Goal: Feedback & Contribution: Leave review/rating

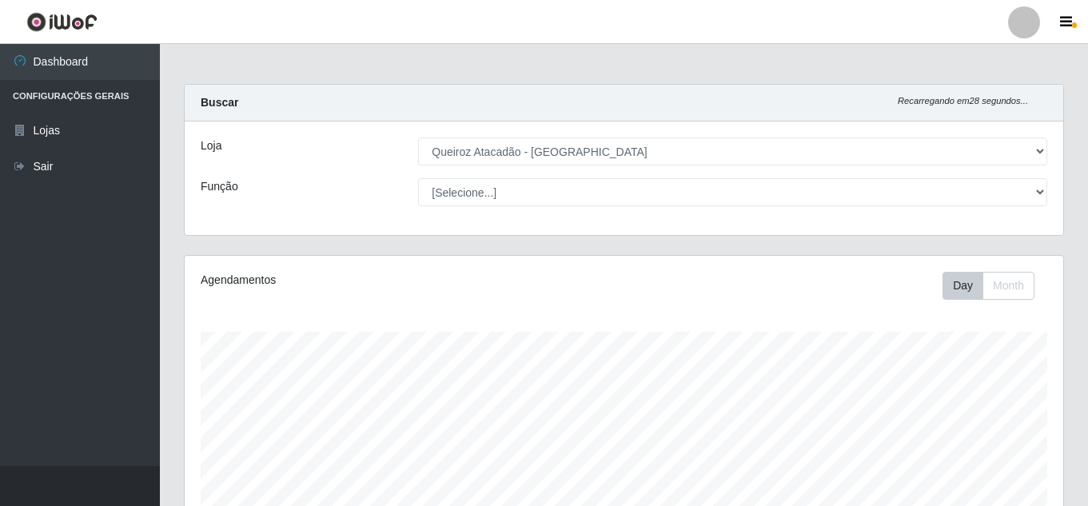
select select "225"
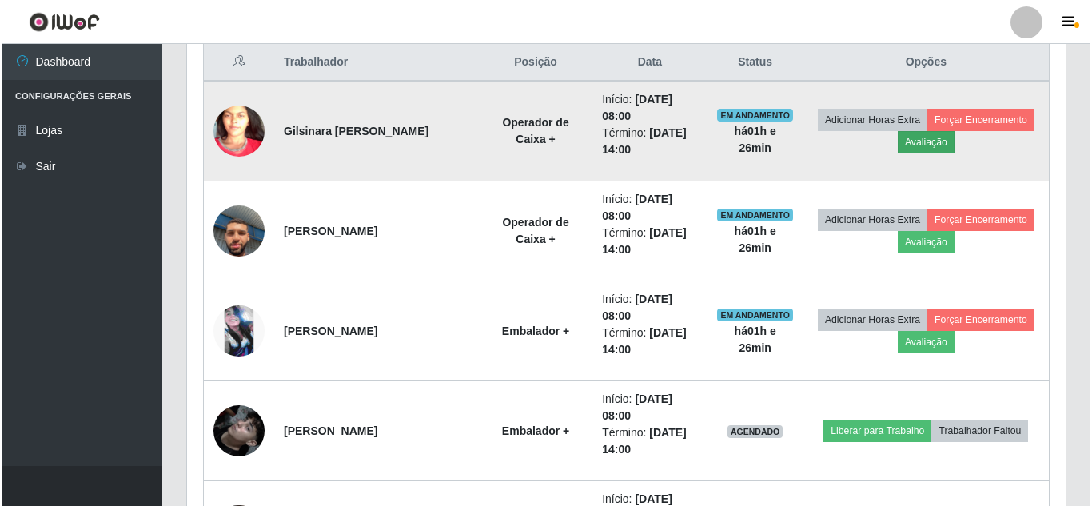
scroll to position [332, 878]
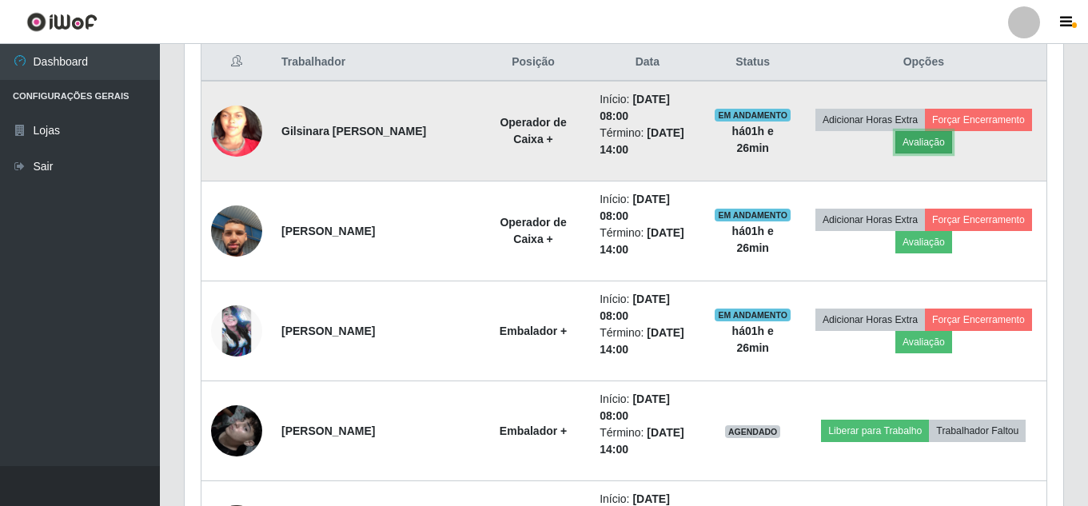
click at [952, 138] on button "Avaliação" at bounding box center [923, 142] width 57 height 22
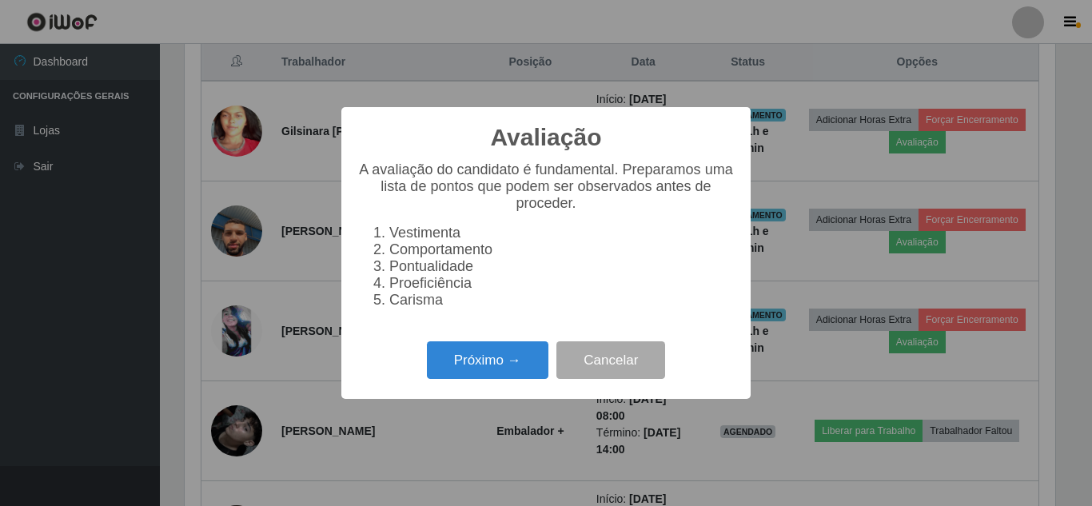
scroll to position [332, 870]
click at [484, 373] on button "Próximo →" at bounding box center [487, 360] width 121 height 38
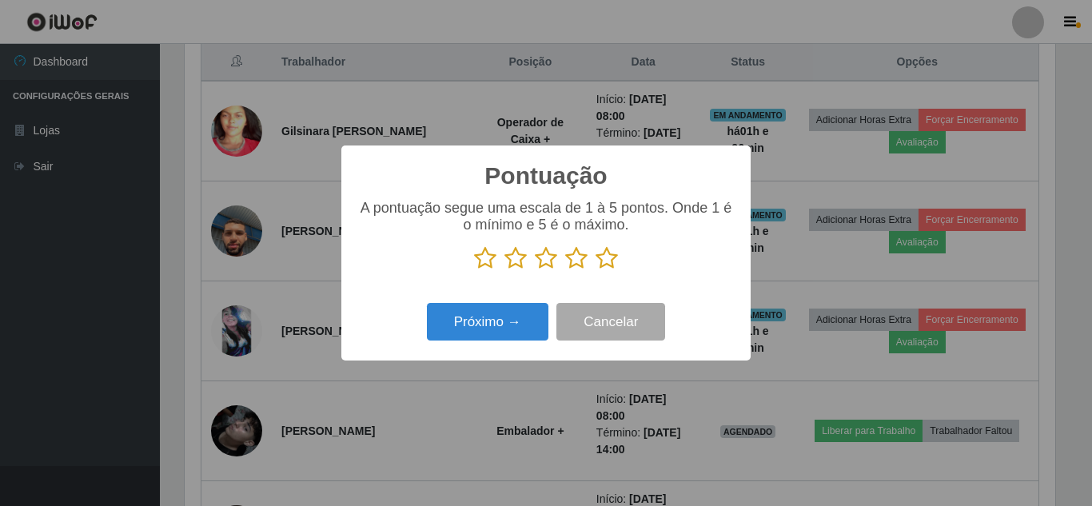
click at [608, 266] on icon at bounding box center [606, 258] width 22 height 24
click at [595, 270] on input "radio" at bounding box center [595, 270] width 0 height 0
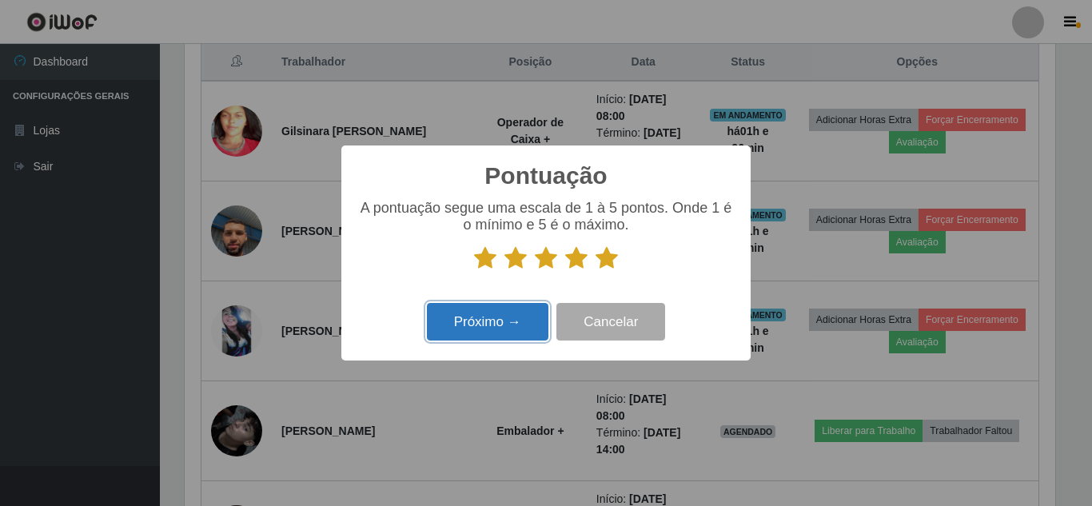
click at [497, 321] on button "Próximo →" at bounding box center [487, 322] width 121 height 38
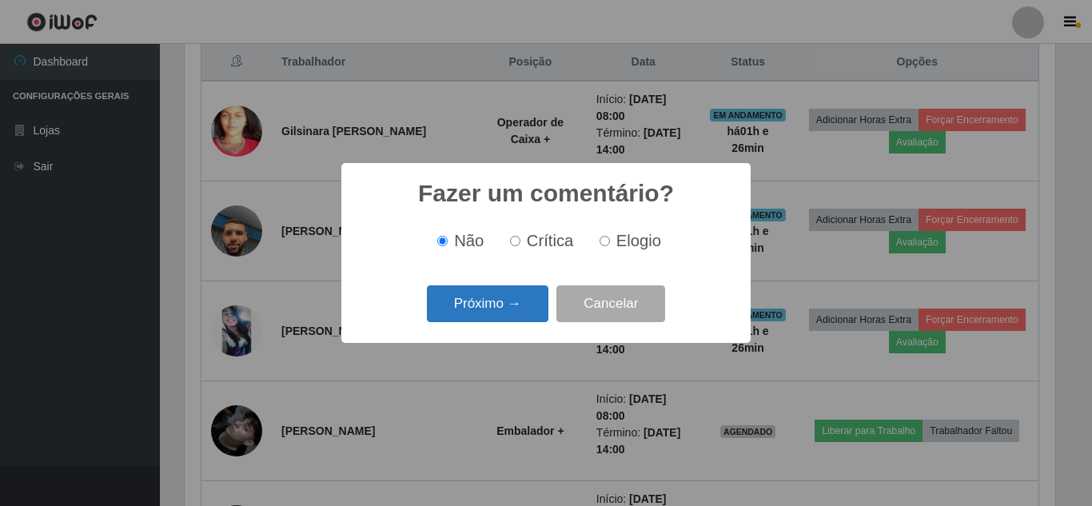
click at [519, 295] on button "Próximo →" at bounding box center [487, 304] width 121 height 38
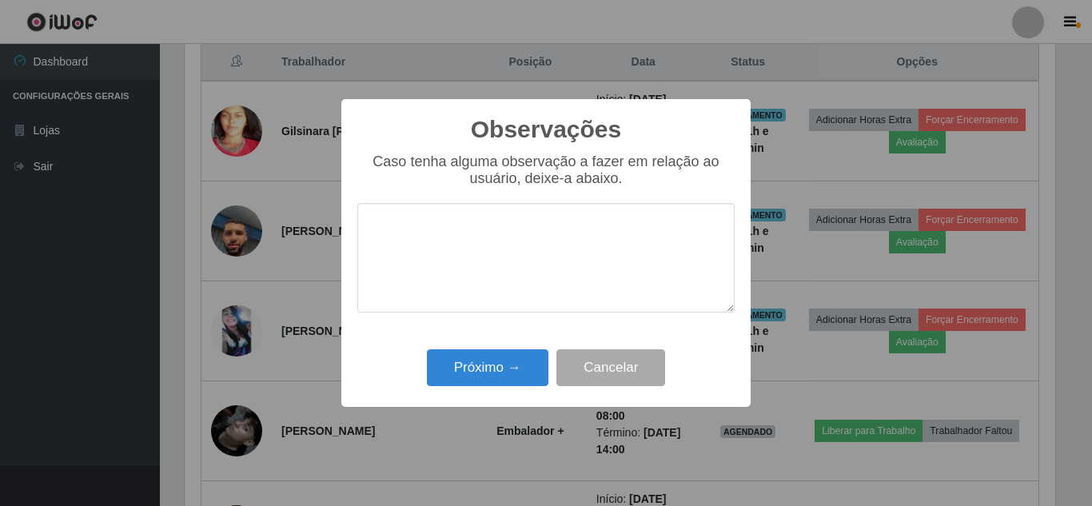
click at [416, 220] on textarea at bounding box center [545, 257] width 377 height 109
click at [608, 372] on button "Cancelar" at bounding box center [610, 368] width 109 height 38
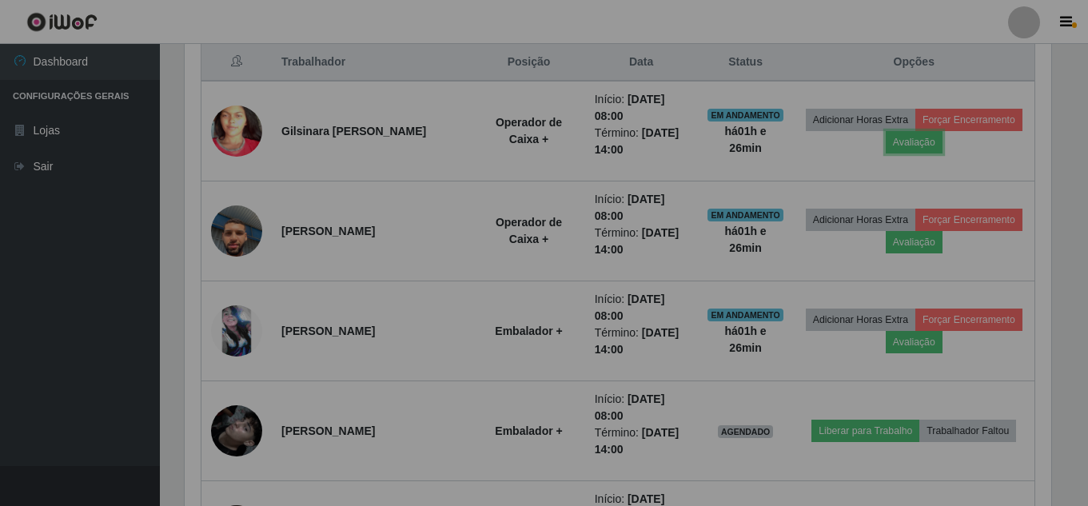
scroll to position [332, 878]
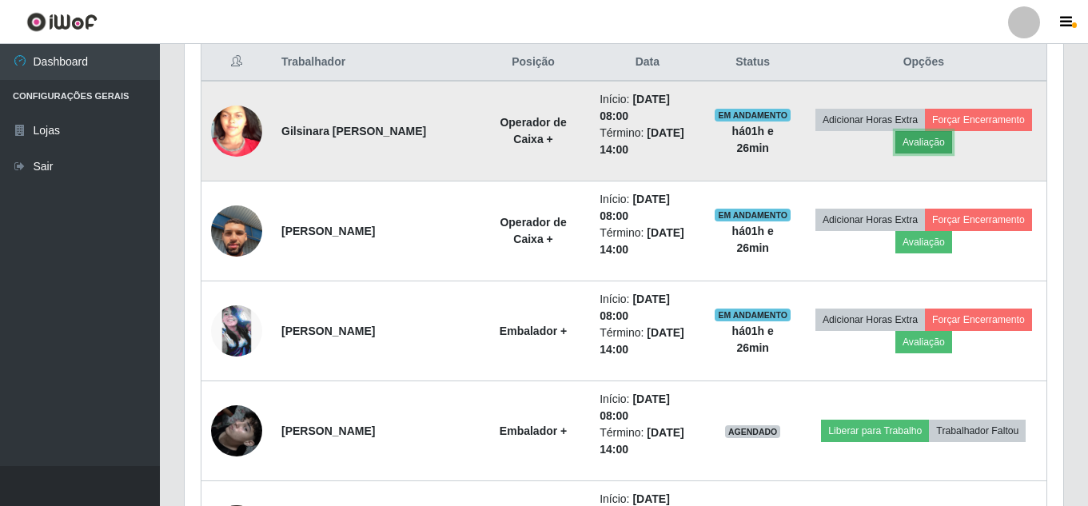
click at [952, 143] on button "Avaliação" at bounding box center [923, 142] width 57 height 22
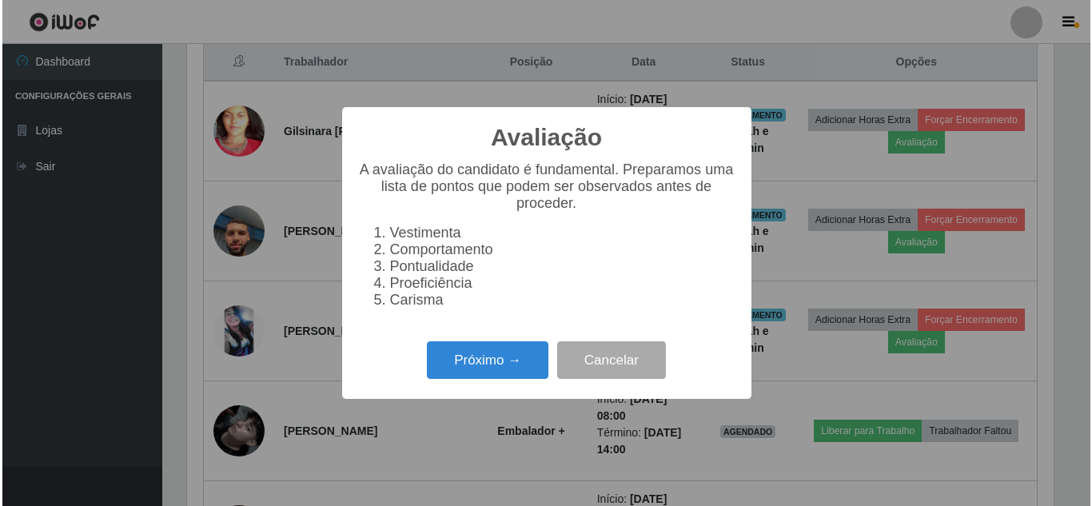
scroll to position [332, 870]
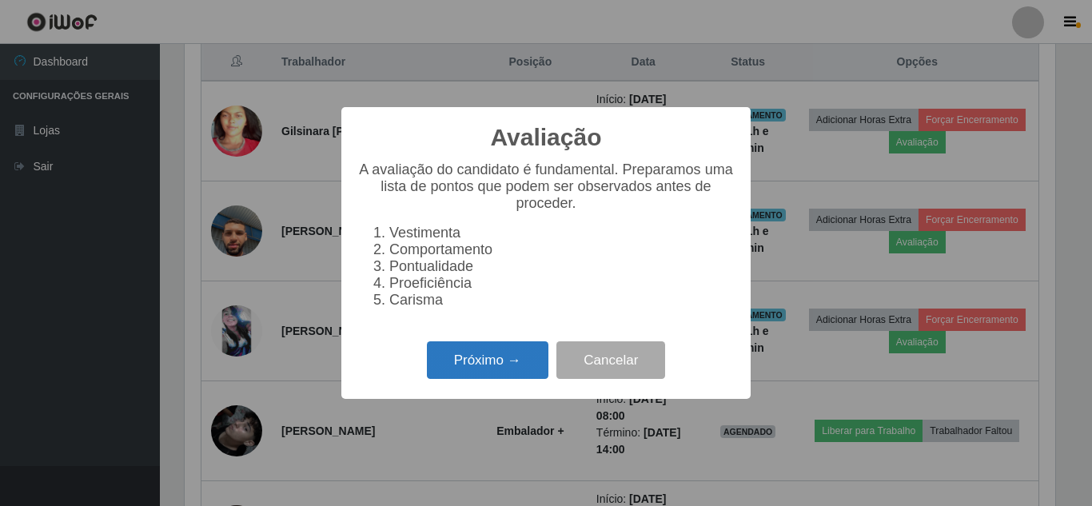
click at [496, 372] on button "Próximo →" at bounding box center [487, 360] width 121 height 38
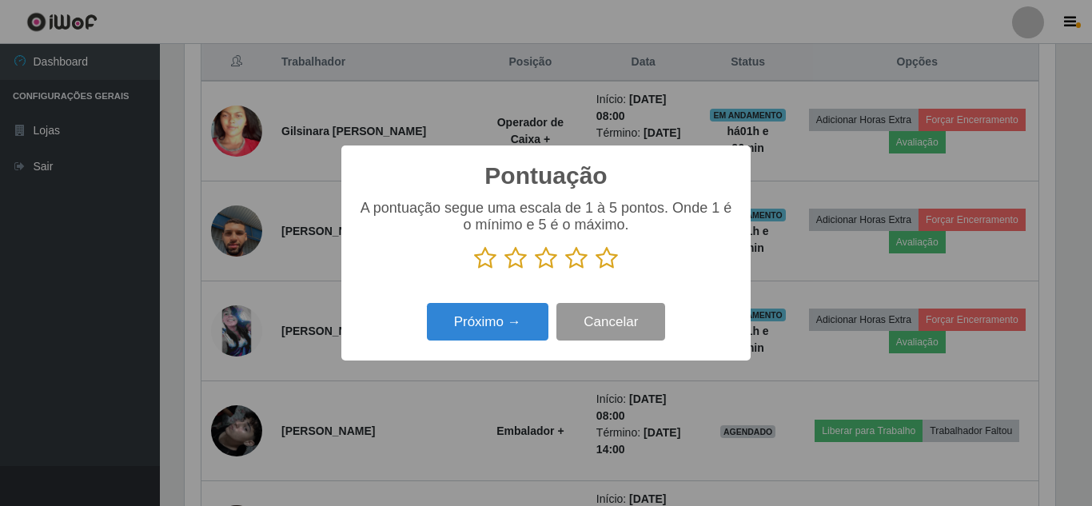
scroll to position [798882, 798343]
click at [481, 260] on icon at bounding box center [485, 258] width 22 height 24
click at [474, 270] on input "radio" at bounding box center [474, 270] width 0 height 0
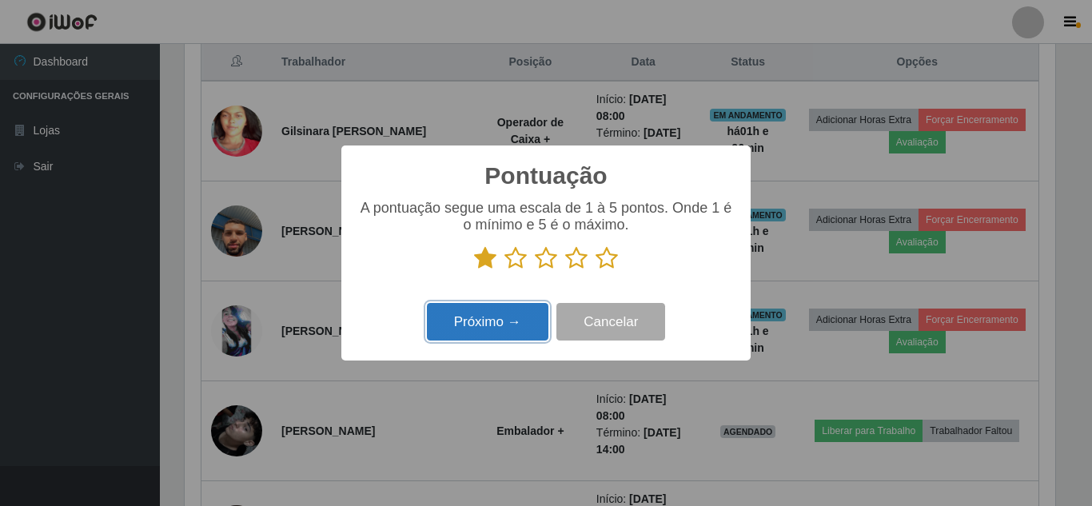
click at [502, 328] on button "Próximo →" at bounding box center [487, 322] width 121 height 38
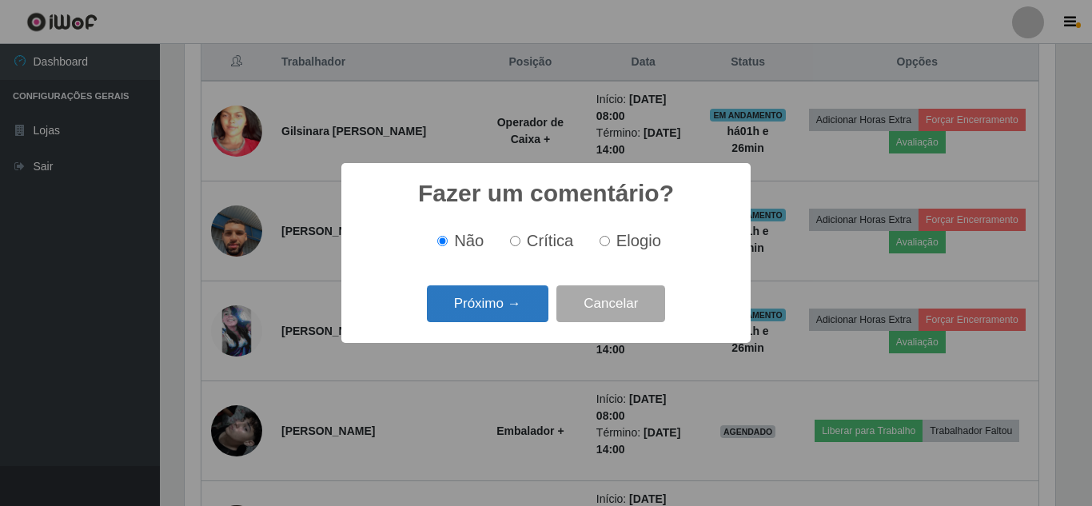
click at [531, 297] on button "Próximo →" at bounding box center [487, 304] width 121 height 38
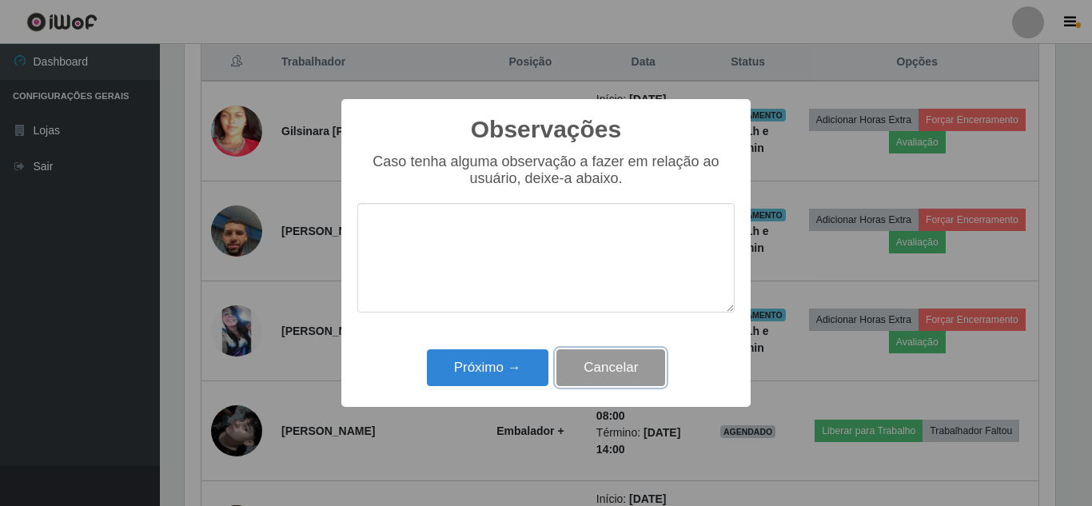
click at [619, 368] on button "Cancelar" at bounding box center [610, 368] width 109 height 38
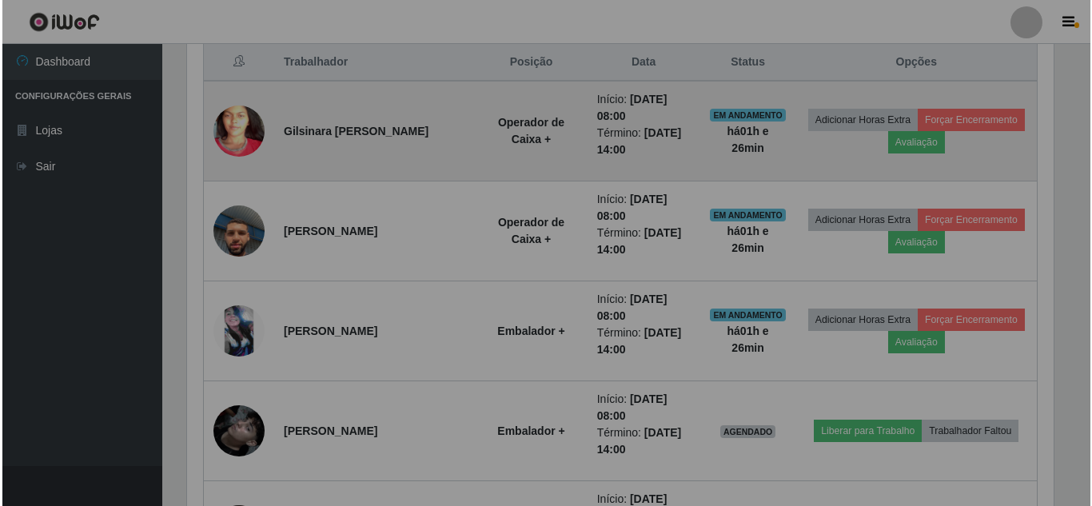
scroll to position [332, 878]
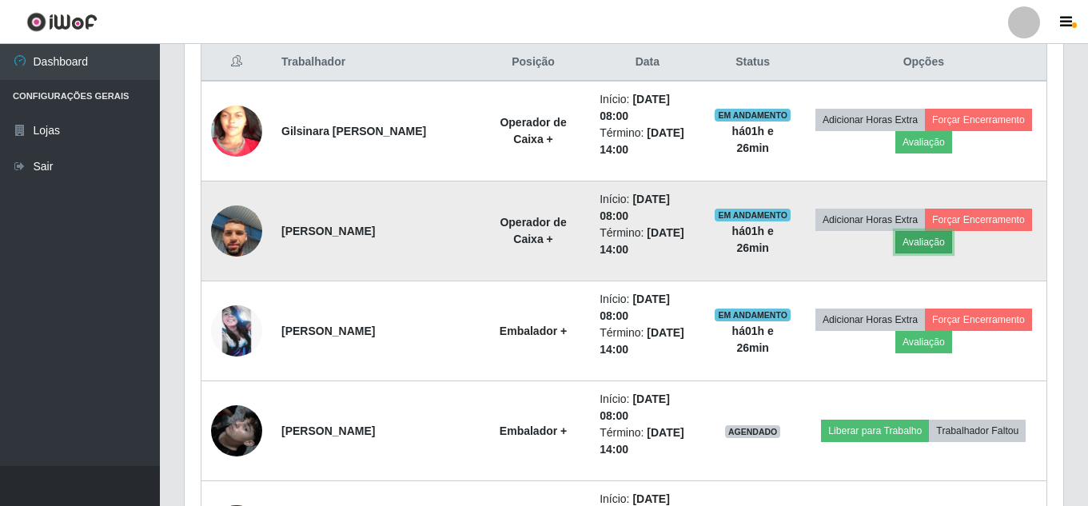
click at [952, 243] on button "Avaliação" at bounding box center [923, 242] width 57 height 22
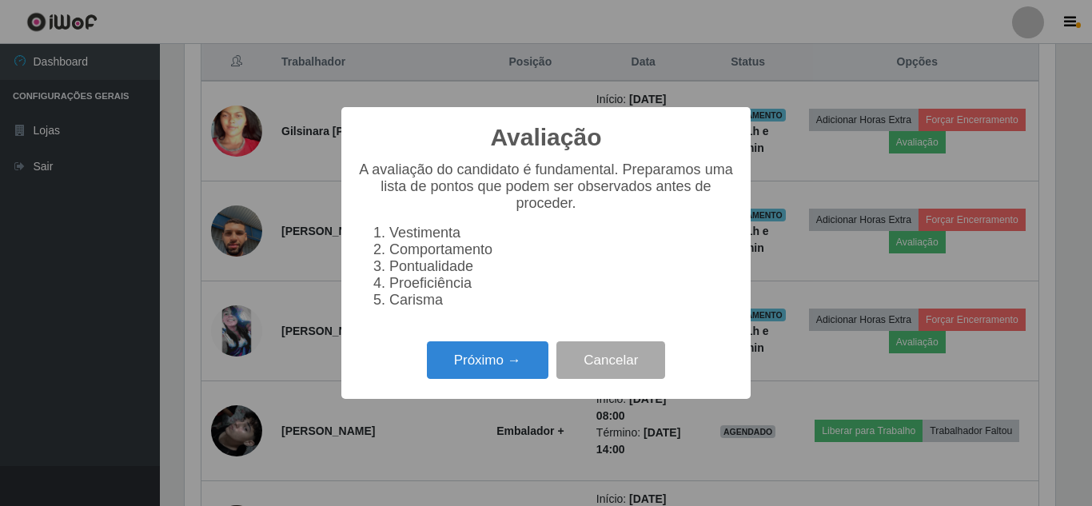
scroll to position [332, 870]
click at [497, 379] on button "Próximo →" at bounding box center [487, 360] width 121 height 38
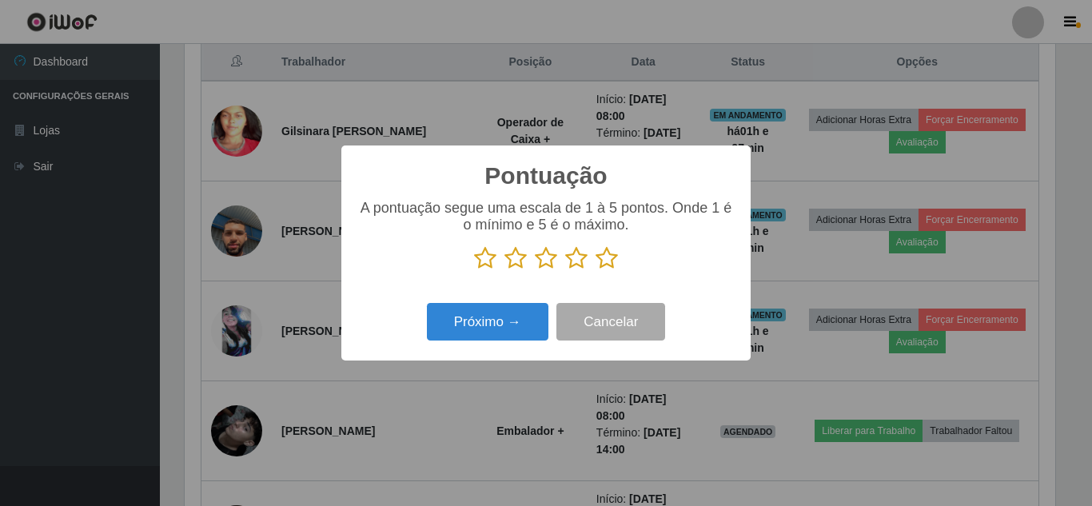
drag, startPoint x: 611, startPoint y: 257, endPoint x: 543, endPoint y: 302, distance: 81.4
click at [611, 257] on icon at bounding box center [606, 258] width 22 height 24
click at [595, 270] on input "radio" at bounding box center [595, 270] width 0 height 0
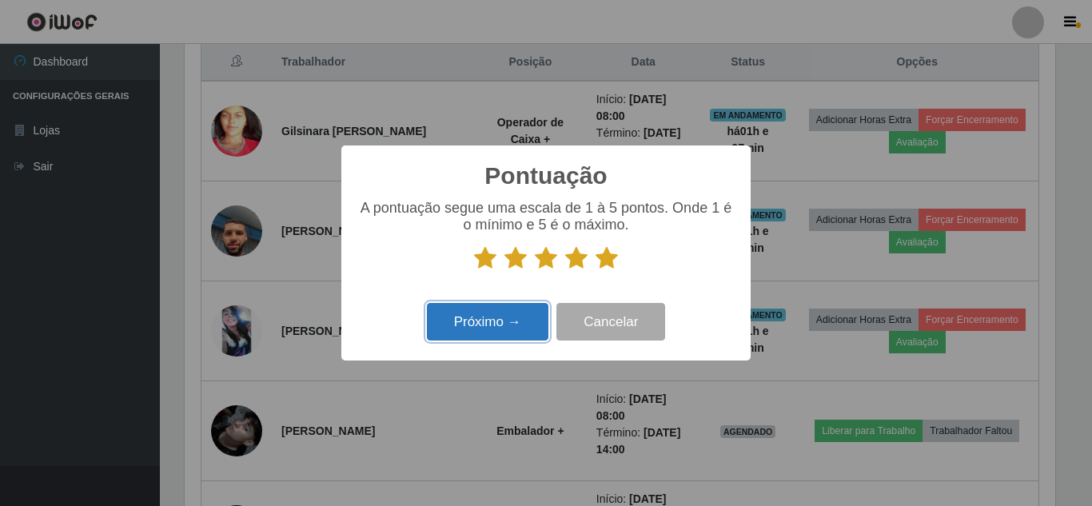
click at [476, 327] on button "Próximo →" at bounding box center [487, 322] width 121 height 38
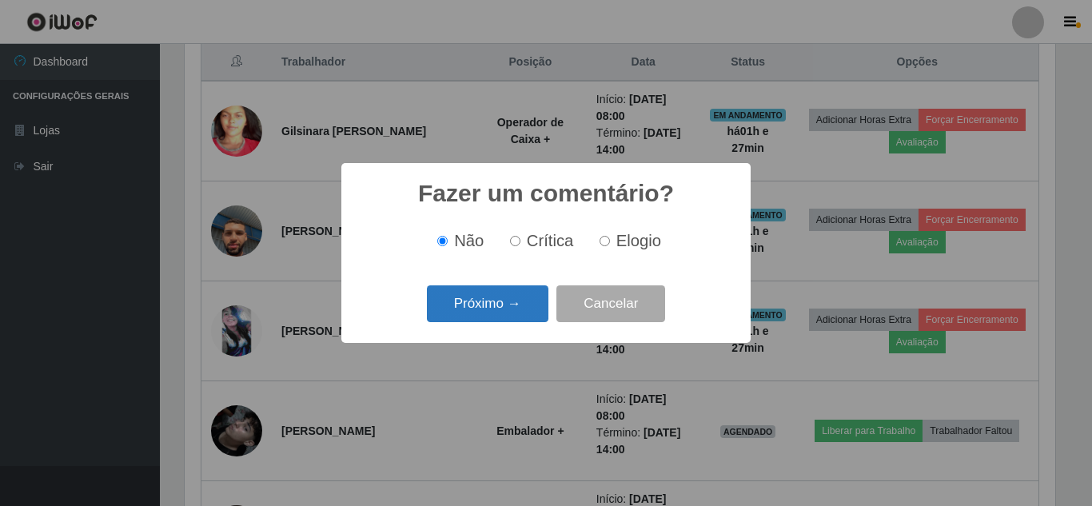
click at [470, 306] on button "Próximo →" at bounding box center [487, 304] width 121 height 38
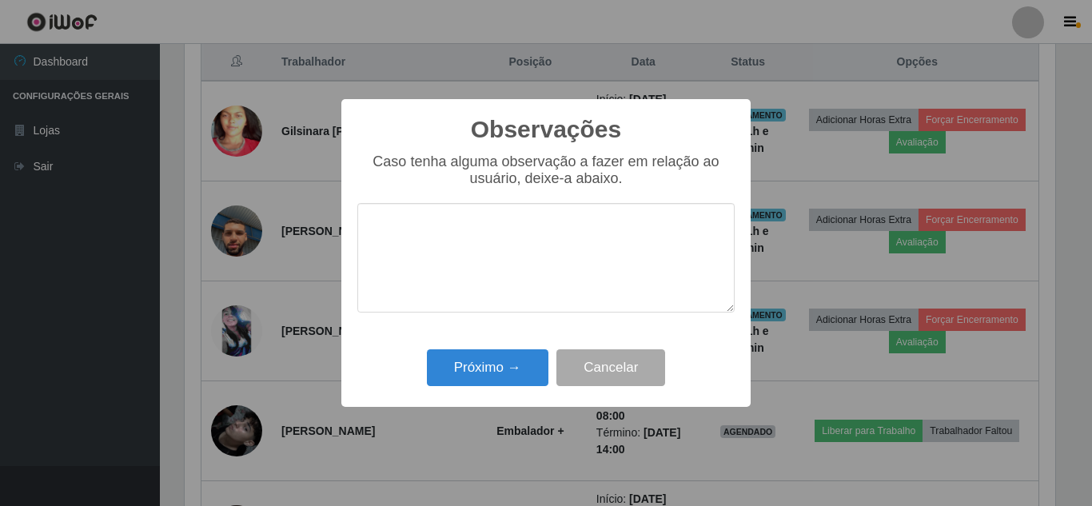
click at [398, 214] on textarea at bounding box center [545, 257] width 377 height 109
type textarea "PONTUAL"
click at [449, 363] on button "Próximo →" at bounding box center [487, 368] width 121 height 38
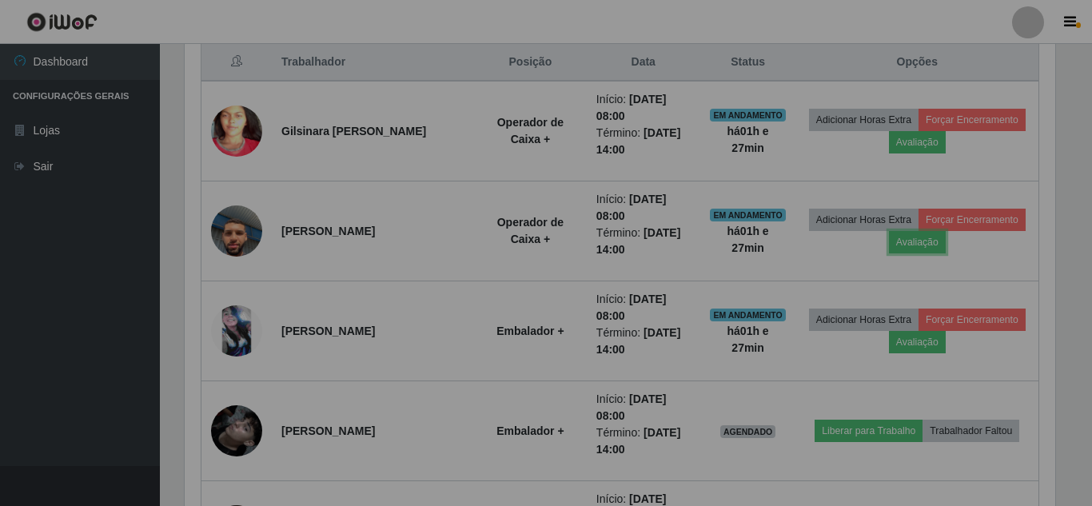
scroll to position [332, 878]
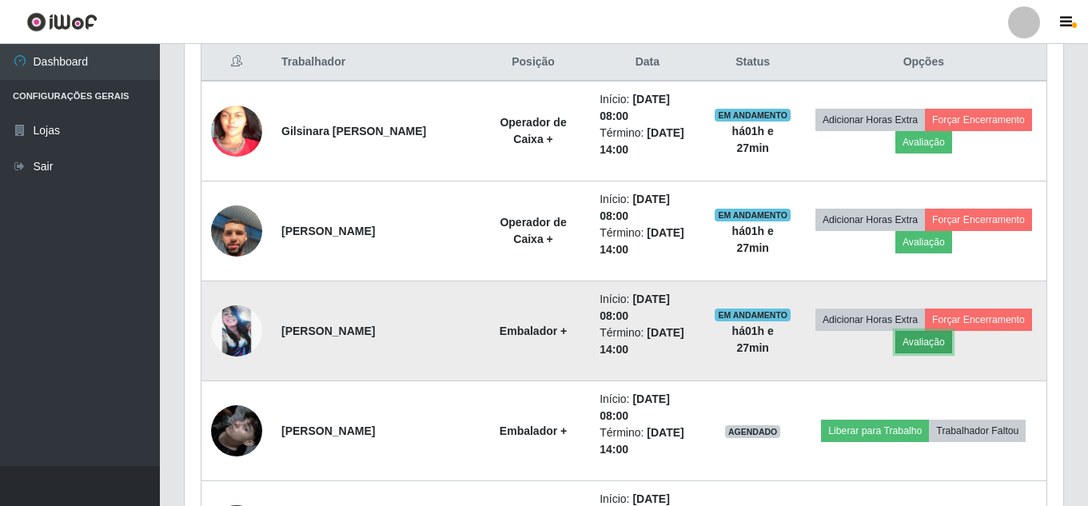
click at [952, 338] on button "Avaliação" at bounding box center [923, 342] width 57 height 22
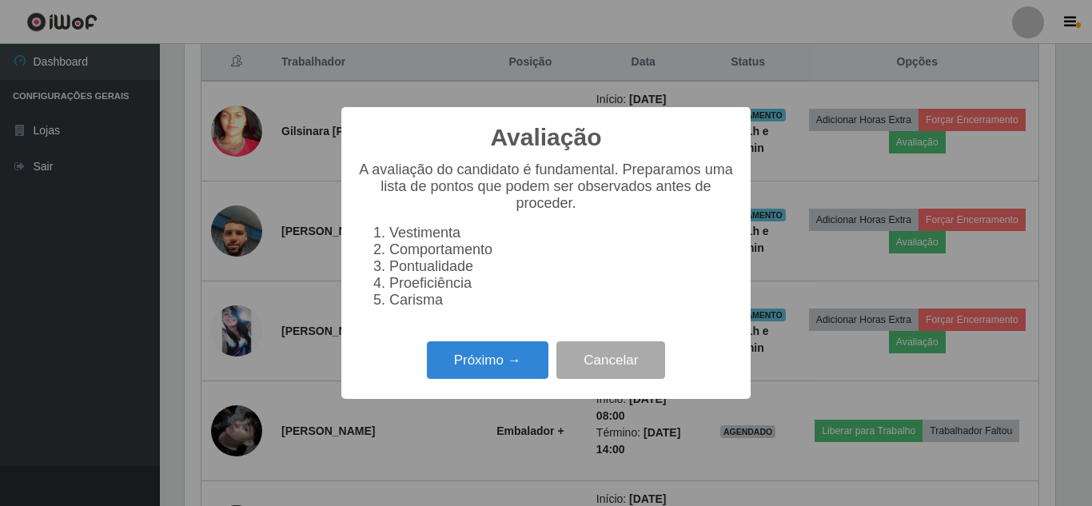
scroll to position [332, 870]
click at [448, 367] on button "Próximo →" at bounding box center [487, 360] width 121 height 38
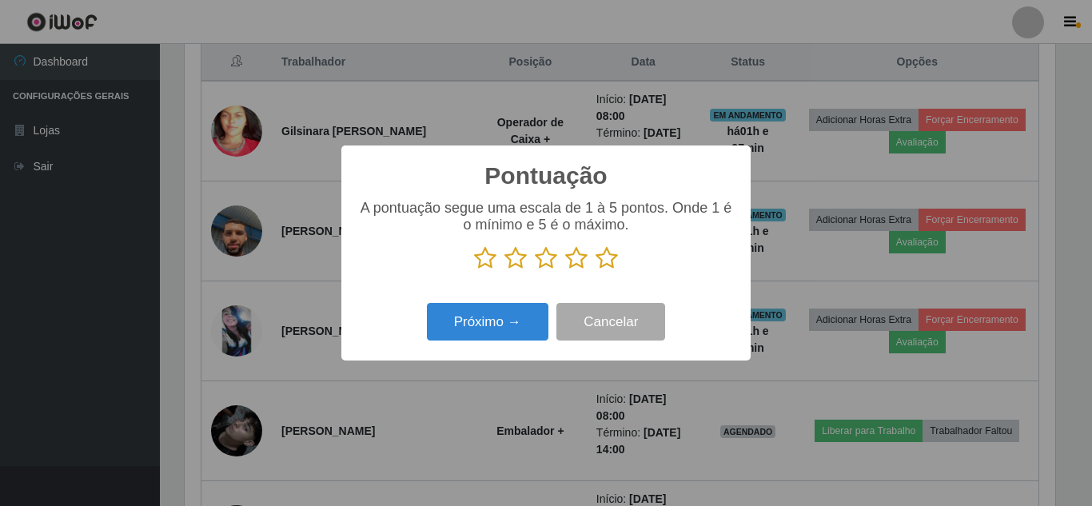
click at [611, 264] on icon at bounding box center [606, 258] width 22 height 24
click at [595, 270] on input "radio" at bounding box center [595, 270] width 0 height 0
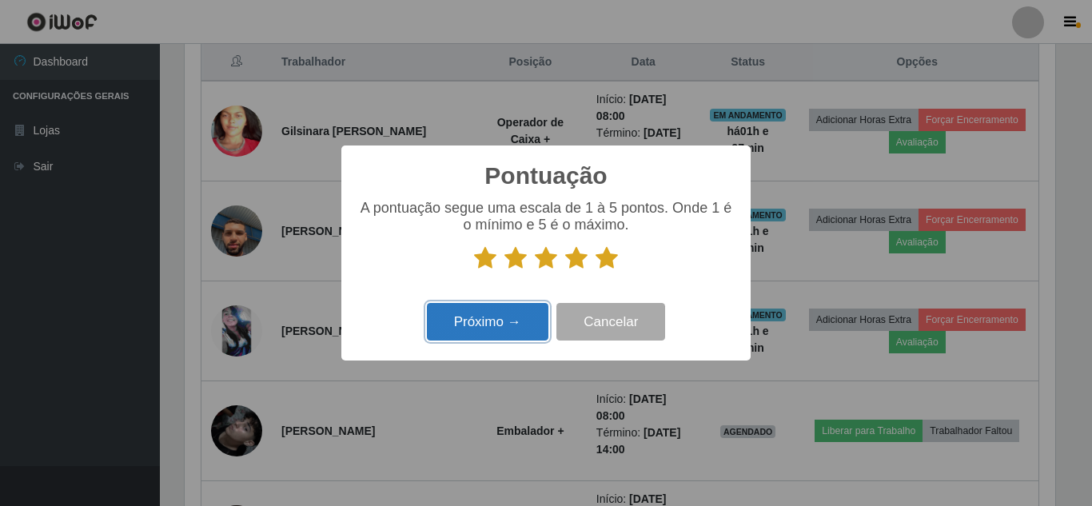
click at [478, 332] on button "Próximo →" at bounding box center [487, 322] width 121 height 38
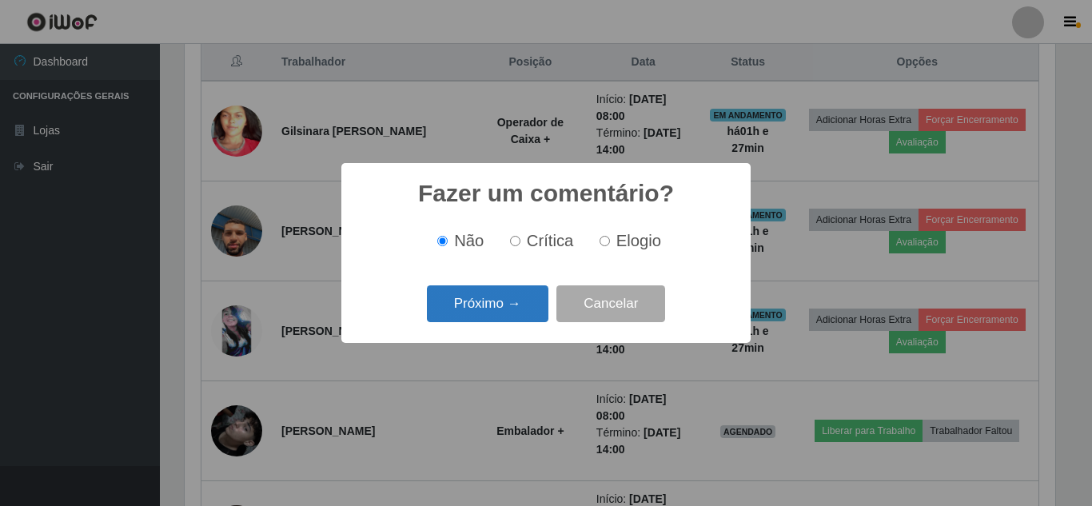
click at [481, 315] on button "Próximo →" at bounding box center [487, 304] width 121 height 38
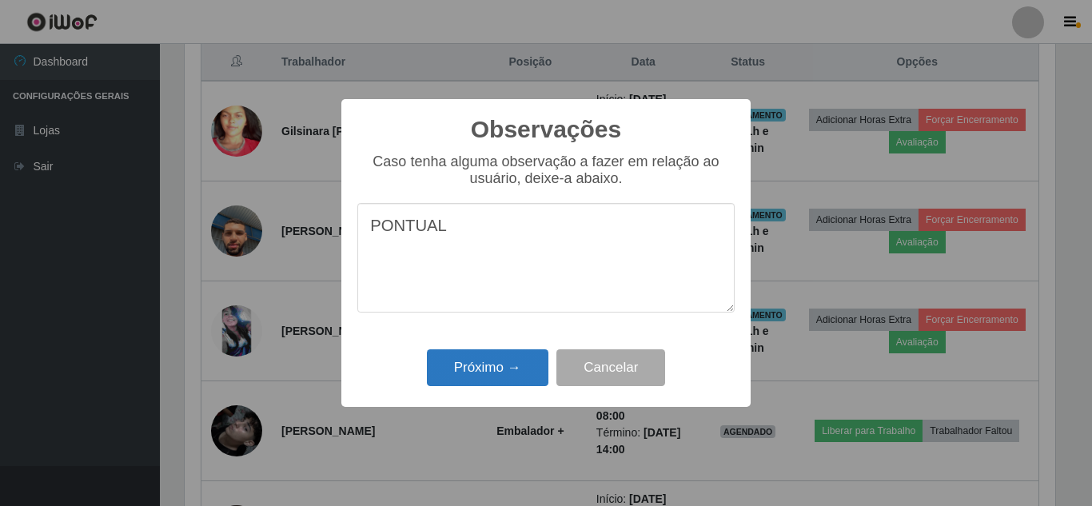
type textarea "PONTUAL"
click at [496, 366] on button "Próximo →" at bounding box center [487, 368] width 121 height 38
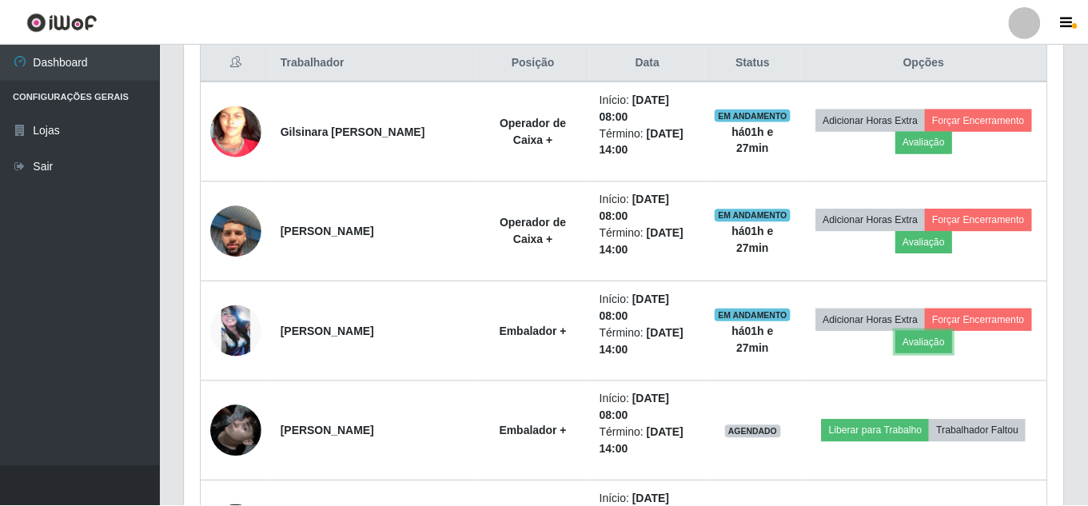
scroll to position [0, 0]
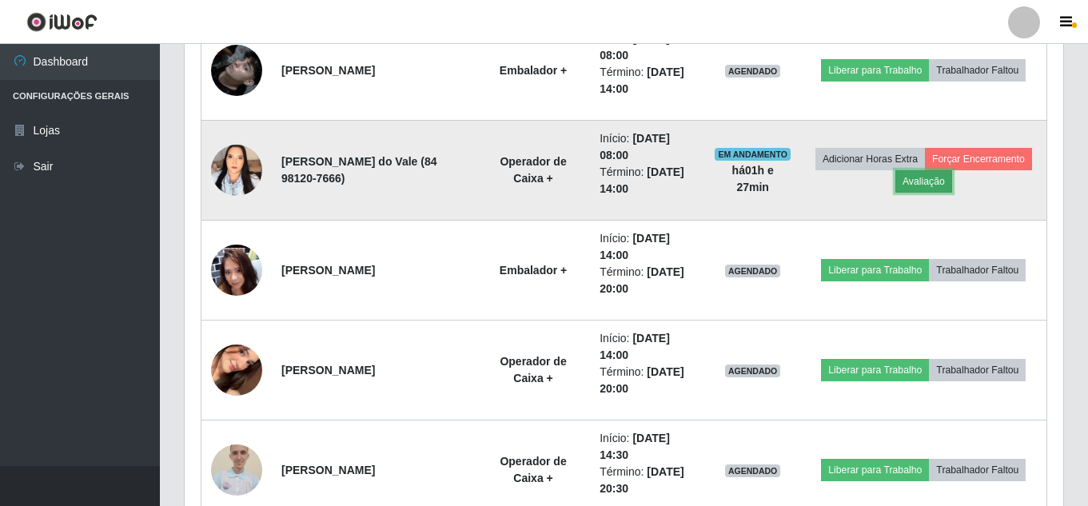
click at [952, 179] on button "Avaliação" at bounding box center [923, 181] width 57 height 22
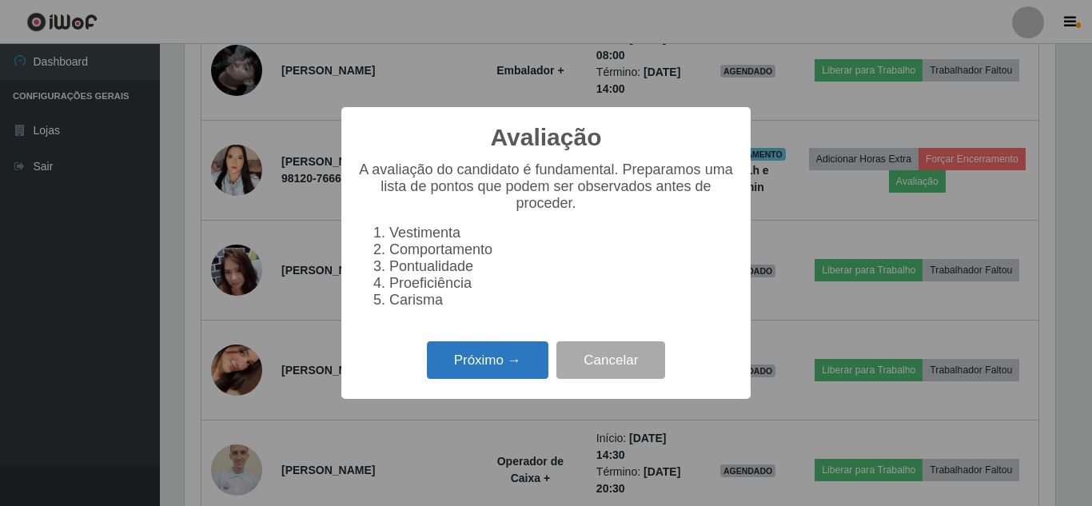
click at [496, 356] on button "Próximo →" at bounding box center [487, 360] width 121 height 38
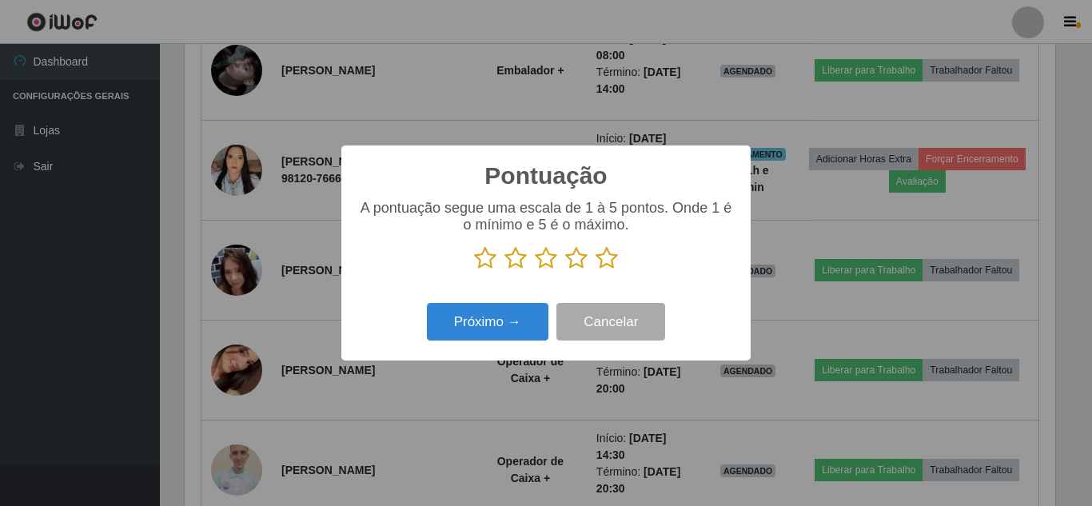
scroll to position [798882, 798343]
click at [603, 265] on icon at bounding box center [606, 258] width 22 height 24
click at [595, 270] on input "radio" at bounding box center [595, 270] width 0 height 0
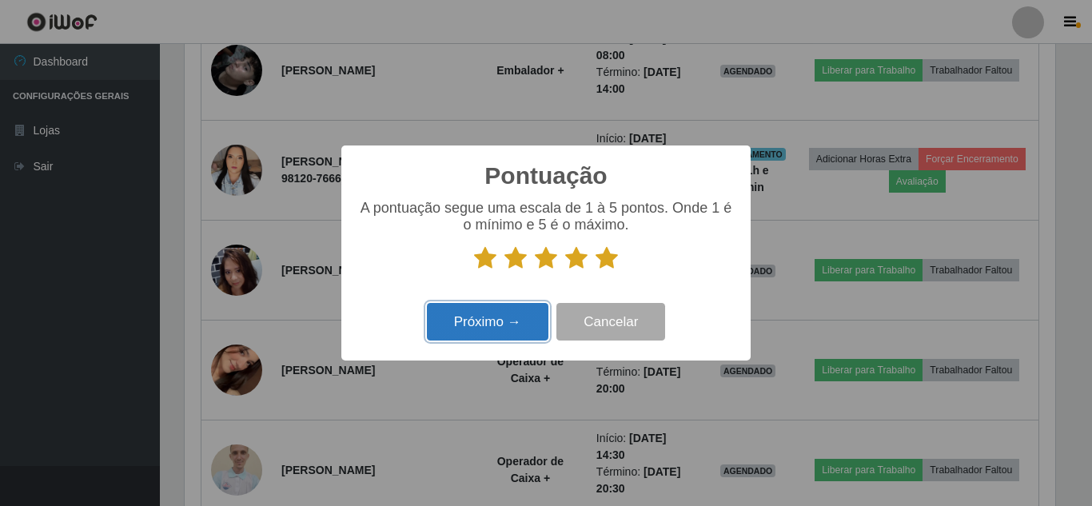
click at [521, 307] on button "Próximo →" at bounding box center [487, 322] width 121 height 38
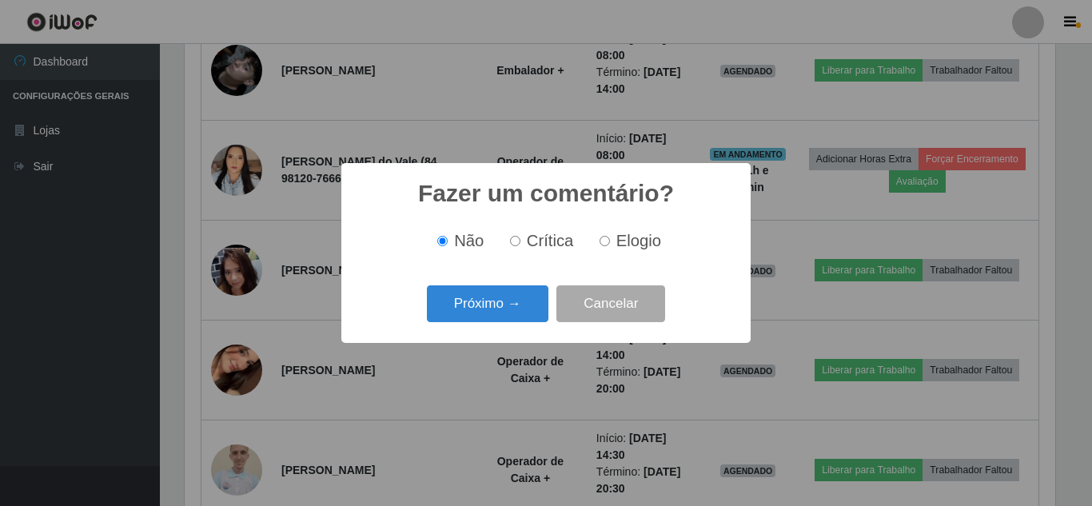
click at [521, 307] on button "Próximo →" at bounding box center [487, 304] width 121 height 38
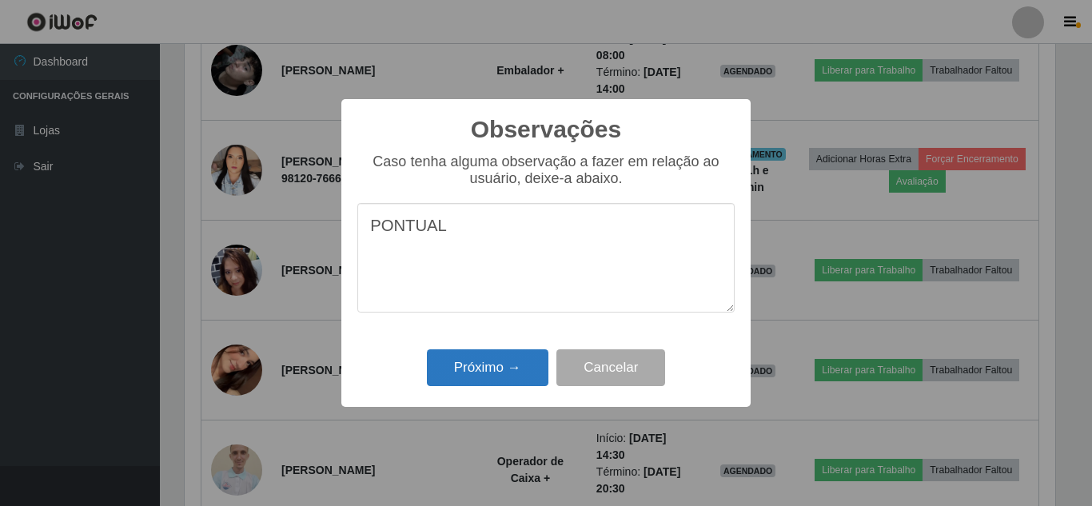
type textarea "PONTUAL"
click at [504, 367] on button "Próximo →" at bounding box center [487, 368] width 121 height 38
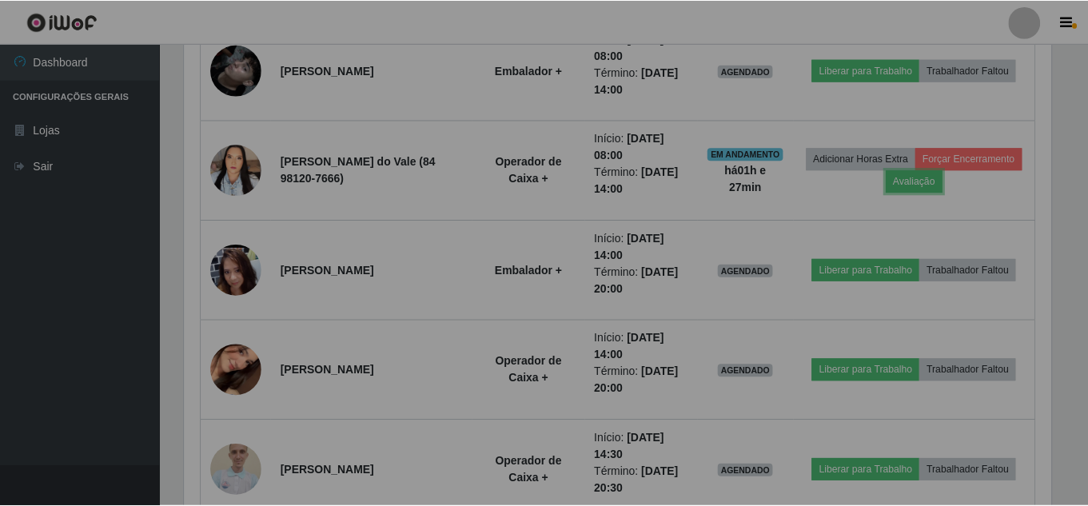
scroll to position [332, 878]
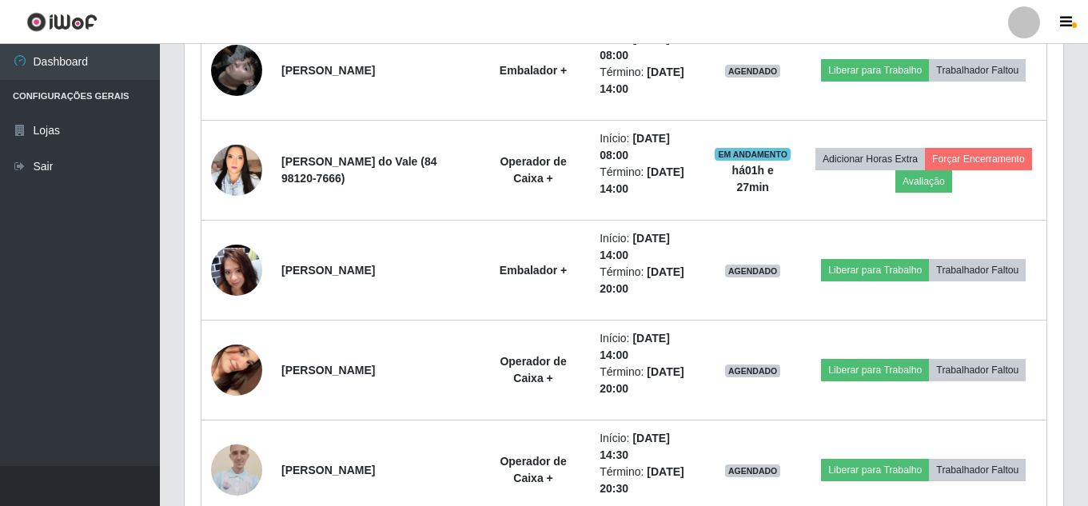
drag, startPoint x: 1085, startPoint y: 349, endPoint x: 1091, endPoint y: 201, distance: 148.8
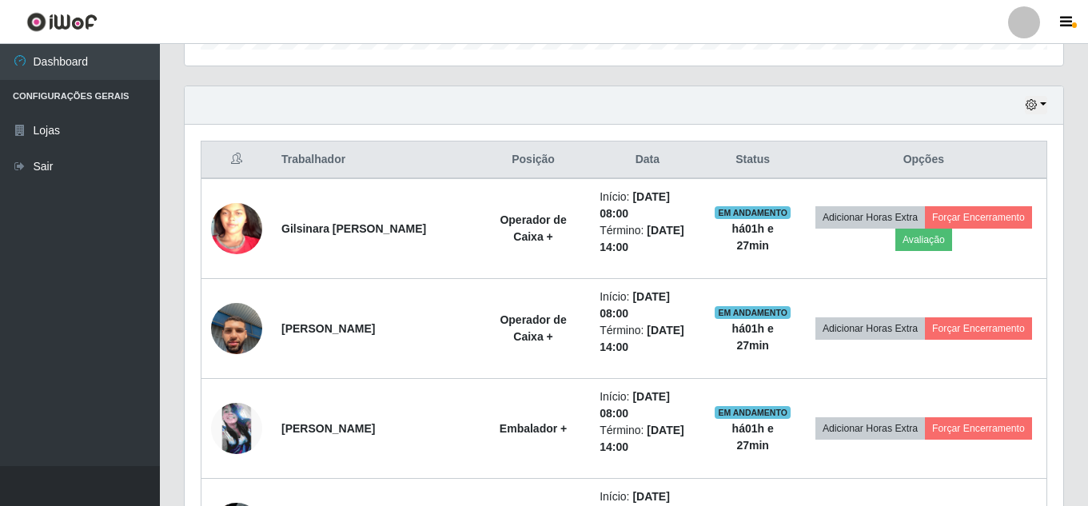
scroll to position [524, 0]
